Goal: Navigation & Orientation: Find specific page/section

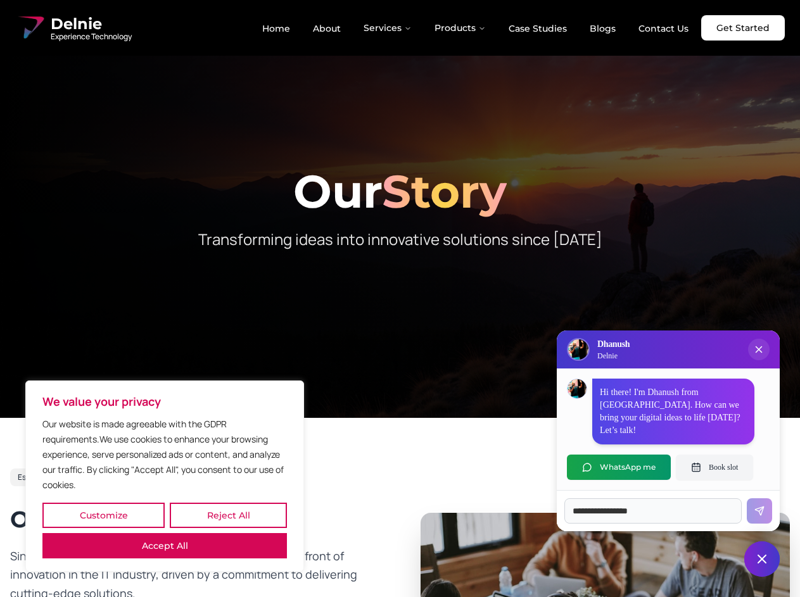
click at [103, 515] on button "Customize" at bounding box center [103, 515] width 122 height 25
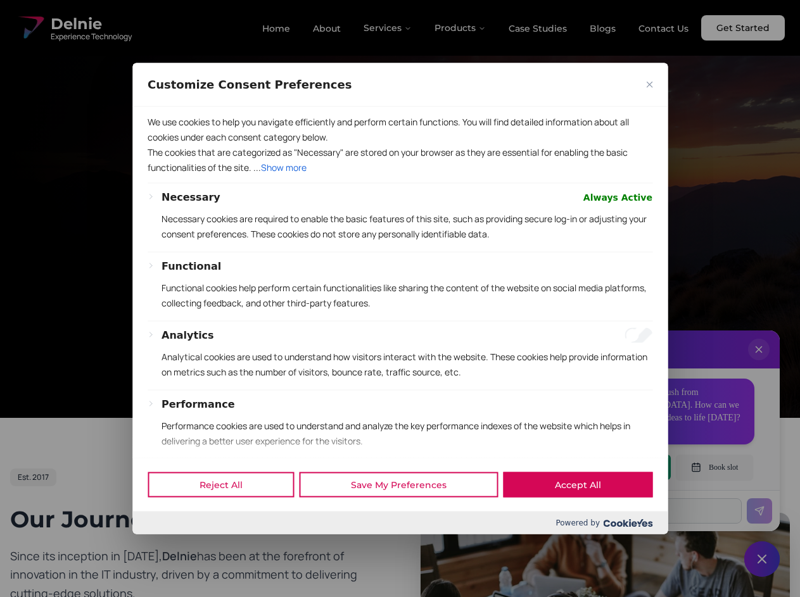
click at [228, 515] on div at bounding box center [400, 298] width 800 height 597
click at [165, 144] on p "We use cookies to help you navigate efficiently and perform certain functions. …" at bounding box center [400, 129] width 505 height 30
click at [400, 175] on p "The cookies that are categorized as "Necessary" are stored on your browser as t…" at bounding box center [400, 159] width 505 height 30
click at [388, 28] on div at bounding box center [400, 298] width 800 height 597
click at [460, 28] on div at bounding box center [400, 298] width 800 height 597
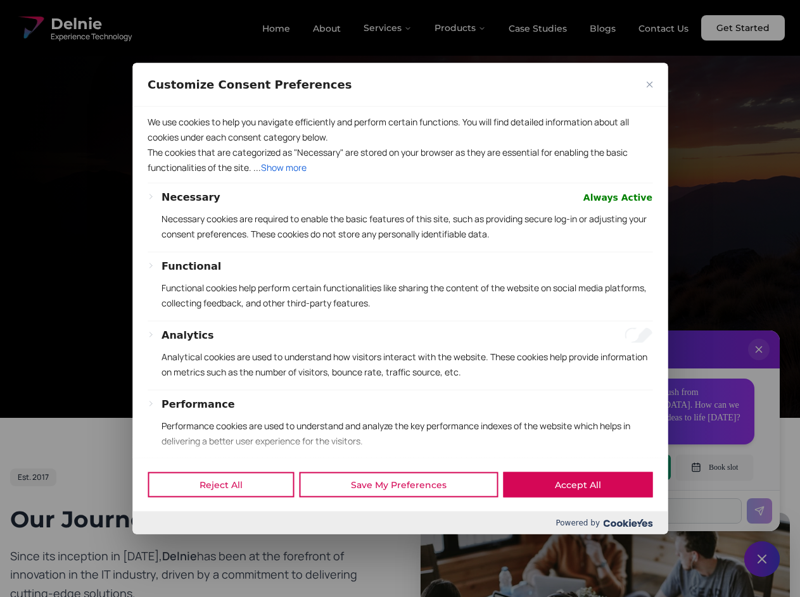
click at [759, 362] on div at bounding box center [400, 298] width 800 height 597
click at [619, 467] on div "Reject All Save My Preferences Accept All" at bounding box center [399, 485] width 535 height 54
click at [714, 467] on div at bounding box center [400, 298] width 800 height 597
click at [762, 559] on div at bounding box center [400, 298] width 800 height 597
